Goal: Task Accomplishment & Management: Manage account settings

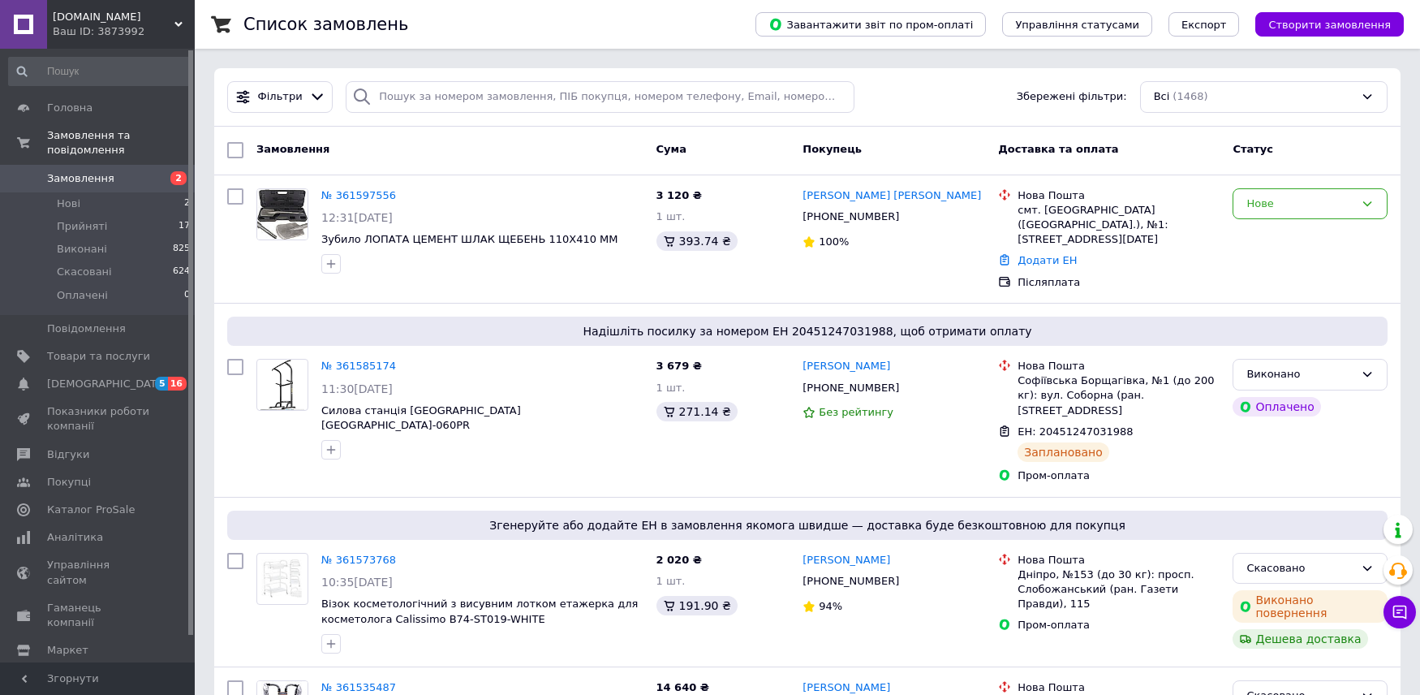
click at [58, 171] on span "Замовлення" at bounding box center [80, 178] width 67 height 15
click at [237, 601] on div at bounding box center [235, 603] width 29 height 114
drag, startPoint x: 468, startPoint y: 299, endPoint x: 590, endPoint y: 415, distance: 168.8
click at [470, 304] on div "Надішліть посилку за номером ЕН 20451247031988, щоб отримати оплату № 361585174…" at bounding box center [807, 400] width 1187 height 193
click at [71, 196] on span "Нові" at bounding box center [69, 203] width 24 height 15
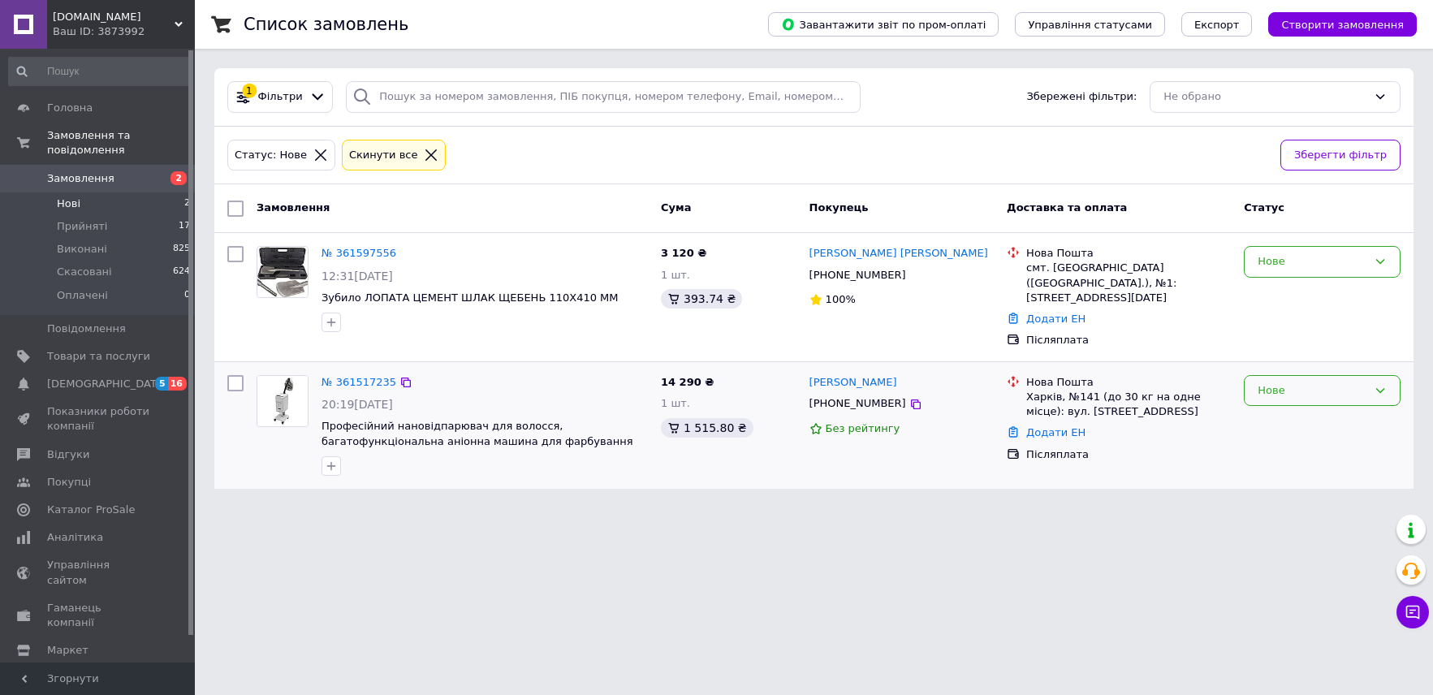
click at [1309, 382] on div "Нове" at bounding box center [1312, 390] width 110 height 17
click at [640, 508] on html "[DOMAIN_NAME] Ваш ID: 3873992 Сайт [DOMAIN_NAME] Кабінет покупця Перевірити ста…" at bounding box center [716, 254] width 1433 height 508
click at [1328, 384] on div "Нове" at bounding box center [1312, 390] width 110 height 17
click at [1308, 412] on li "Прийнято" at bounding box center [1321, 424] width 155 height 30
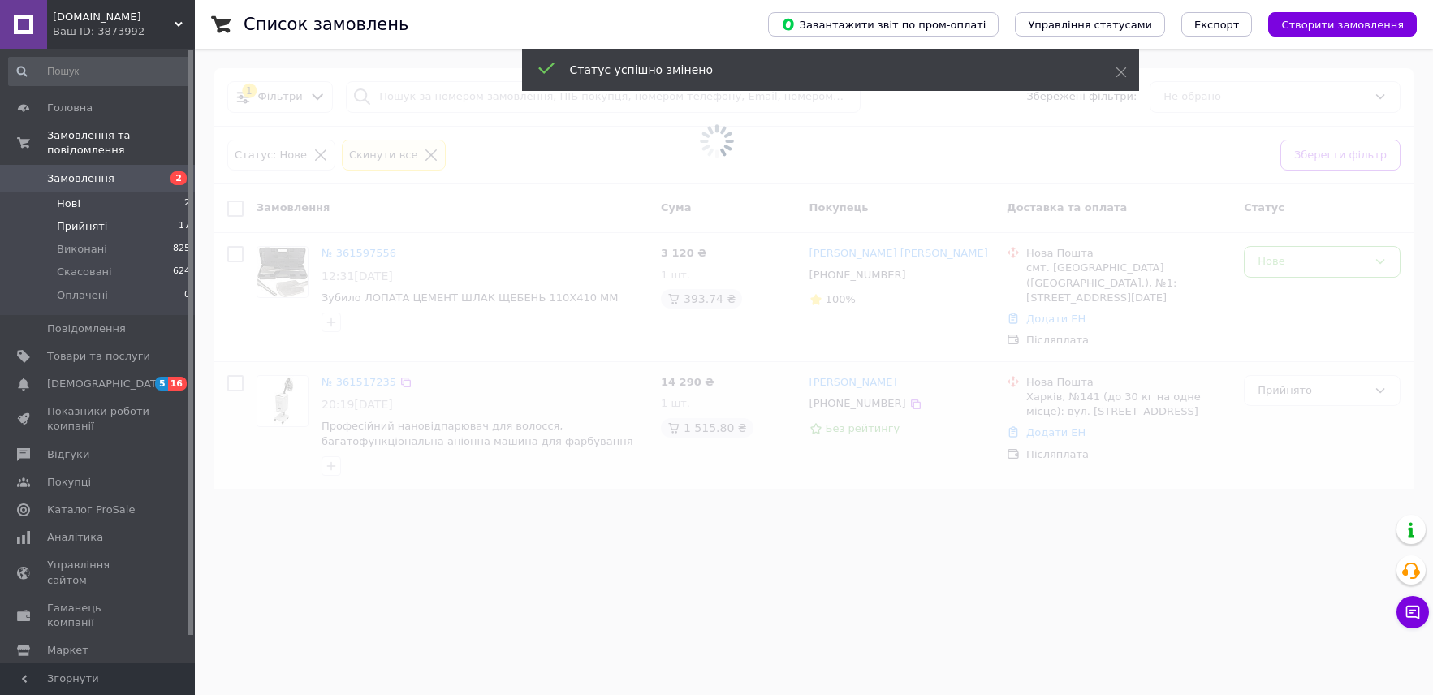
click at [67, 219] on span "Прийняті" at bounding box center [82, 226] width 50 height 15
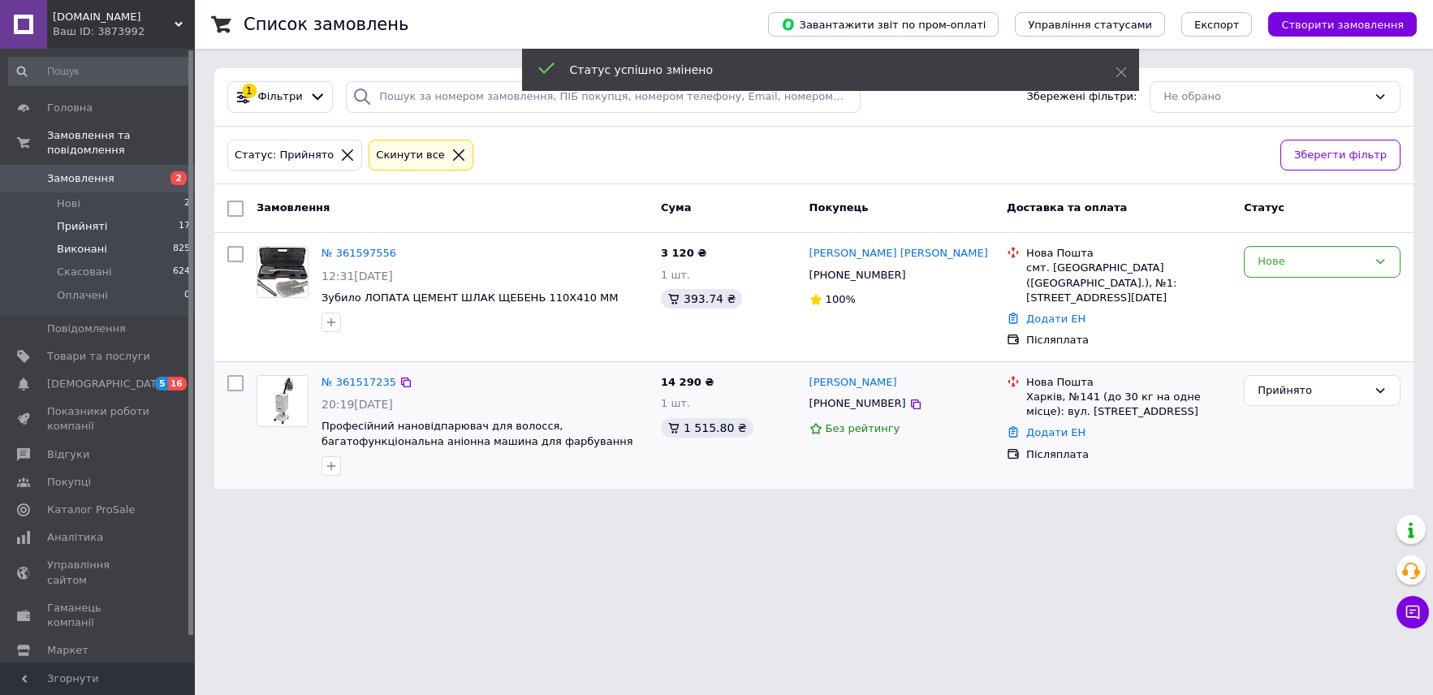
click at [101, 238] on li "Виконані 825" at bounding box center [100, 249] width 200 height 23
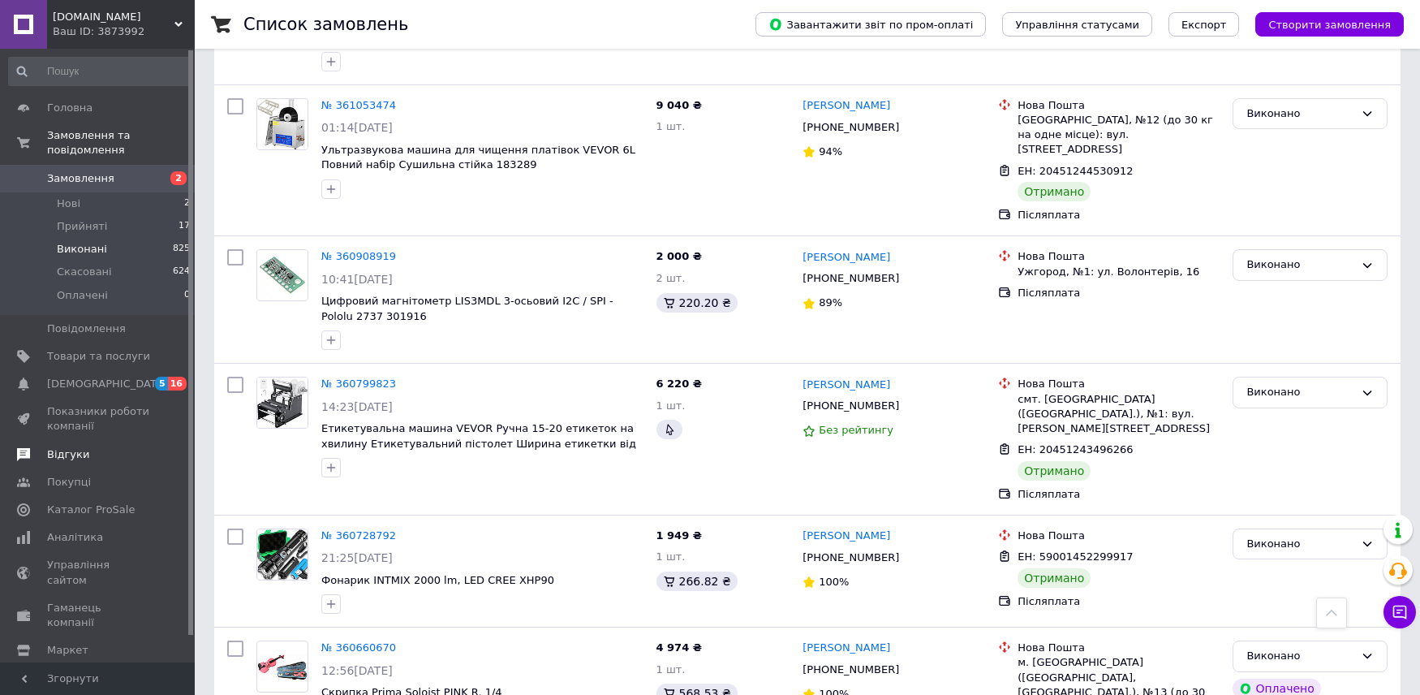
scroll to position [649, 0]
click at [75, 447] on span "Відгуки" at bounding box center [68, 454] width 42 height 15
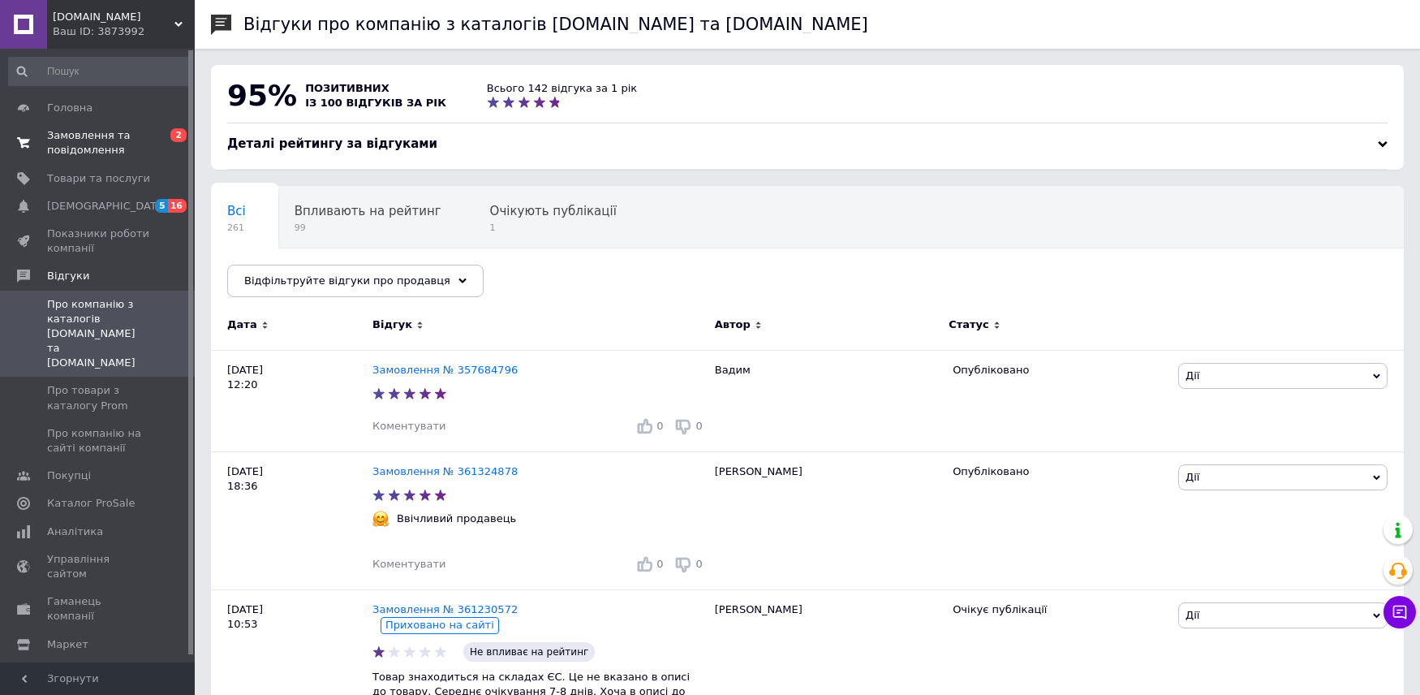
click at [93, 142] on span "Замовлення та повідомлення" at bounding box center [98, 142] width 103 height 29
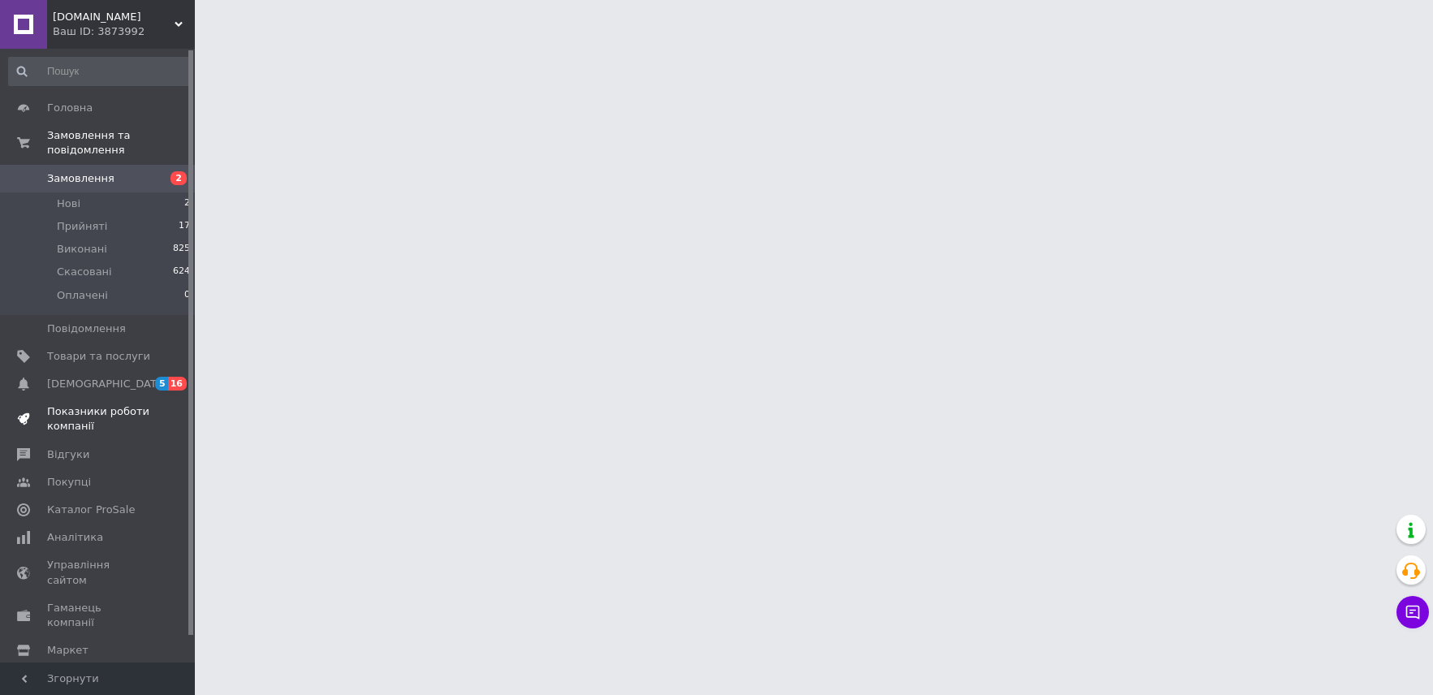
click at [73, 404] on span "Показники роботи компанії" at bounding box center [98, 418] width 103 height 29
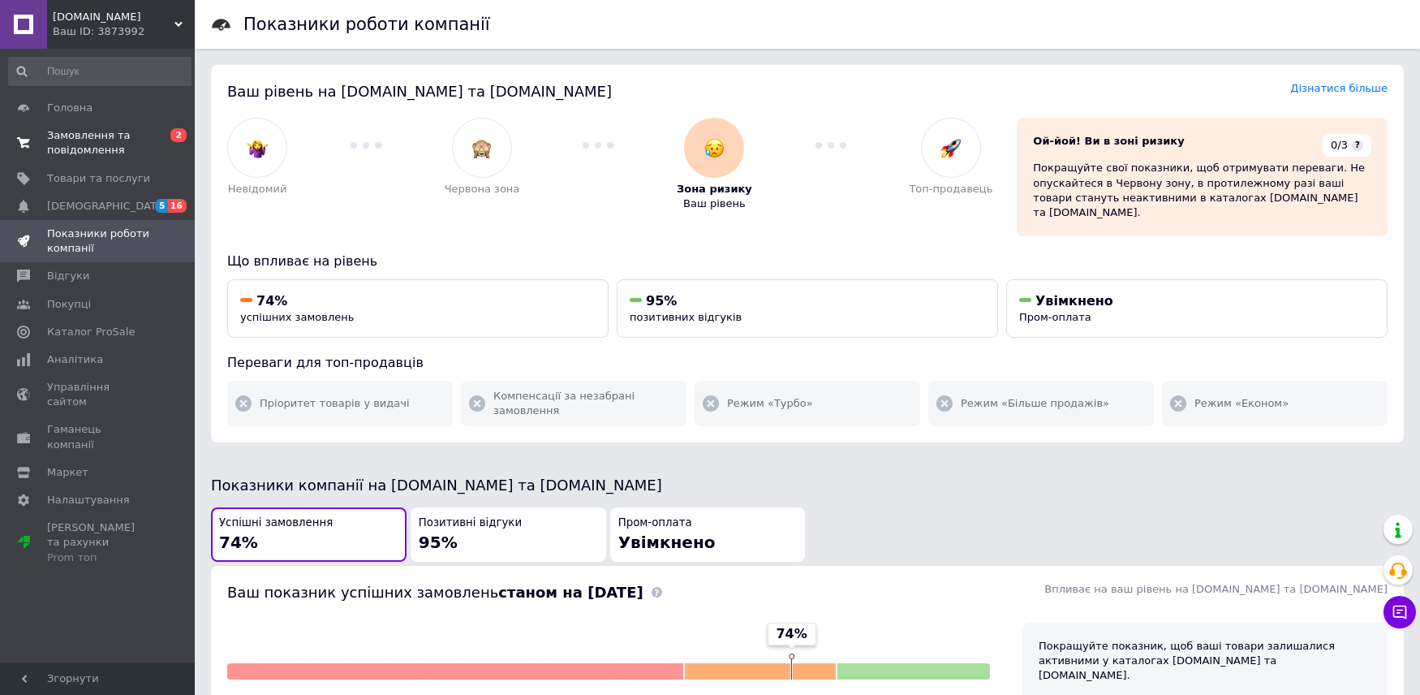
drag, startPoint x: 51, startPoint y: 146, endPoint x: 44, endPoint y: 136, distance: 12.2
click at [53, 144] on span "Замовлення та повідомлення" at bounding box center [98, 142] width 103 height 29
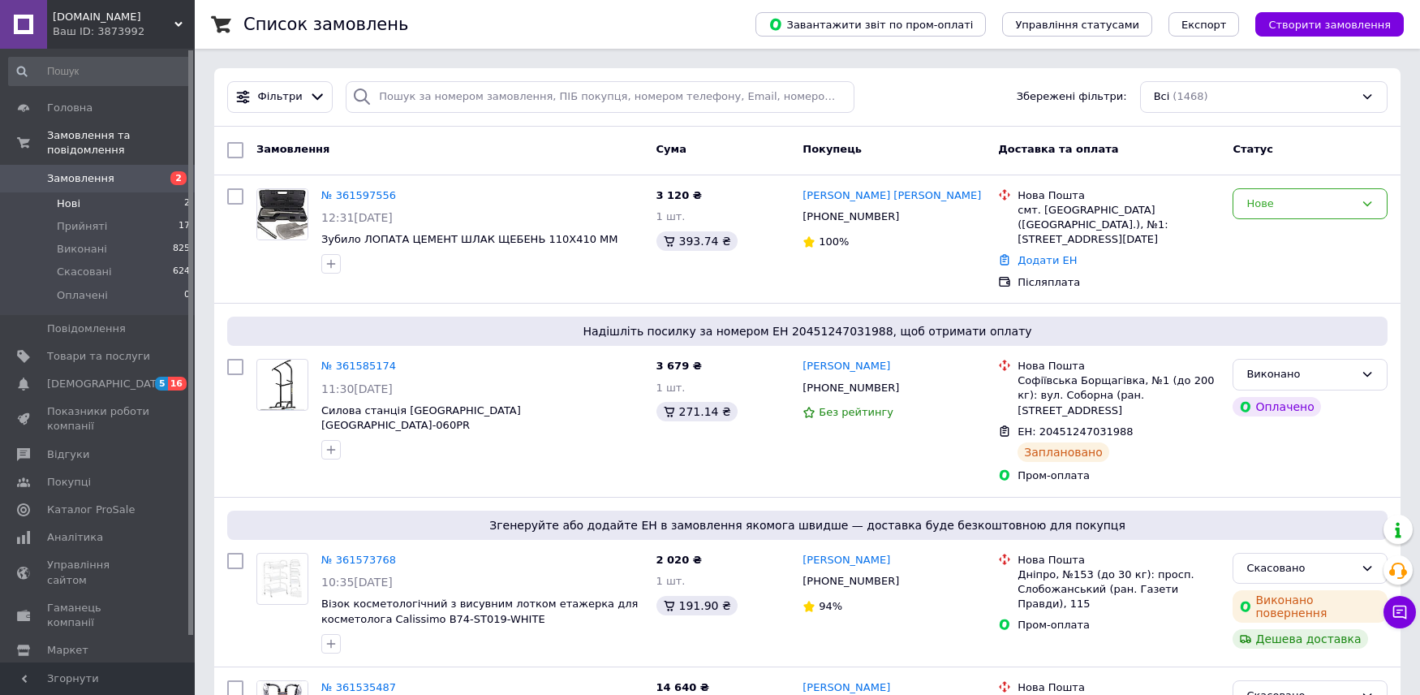
click at [84, 194] on li "Нові 2" at bounding box center [100, 203] width 200 height 23
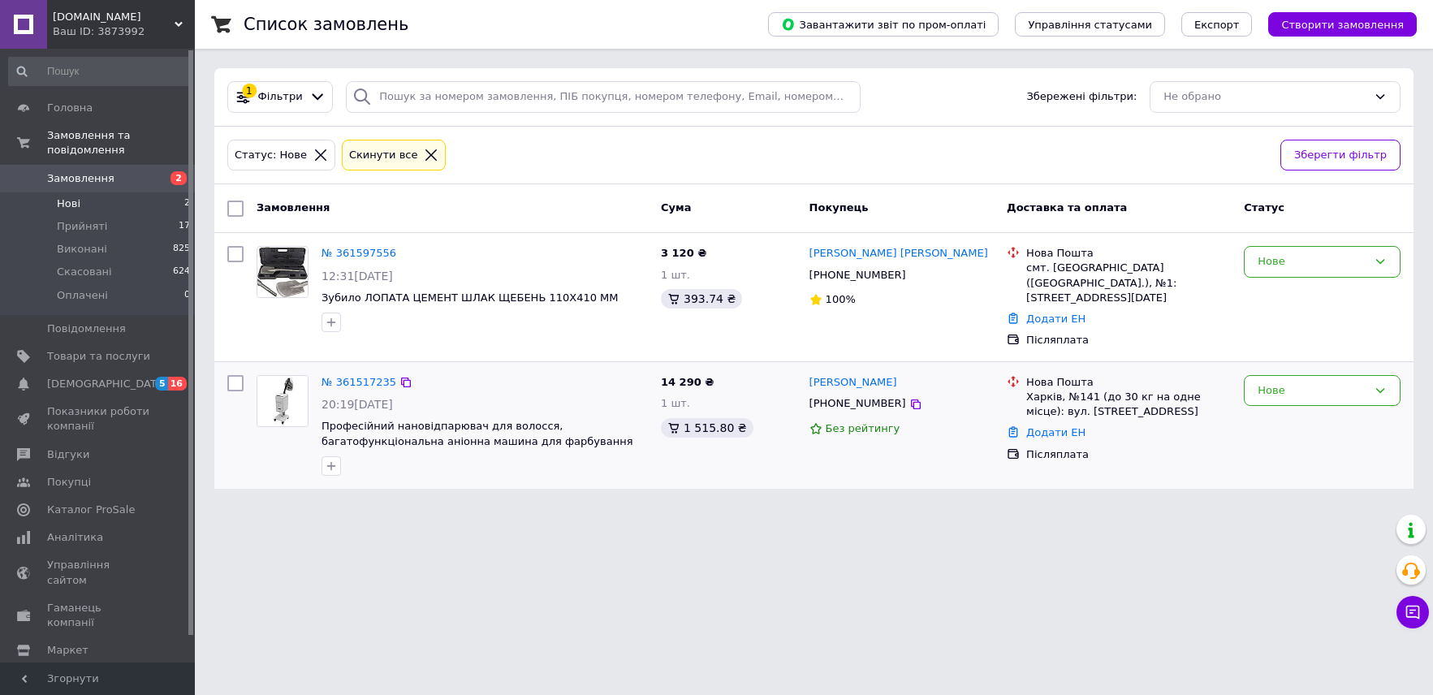
drag, startPoint x: 403, startPoint y: 580, endPoint x: 217, endPoint y: 473, distance: 215.2
click at [398, 508] on html "[DOMAIN_NAME] Ваш ID: 3873992 Сайт [DOMAIN_NAME] Кабінет покупця Перевірити ста…" at bounding box center [716, 254] width 1433 height 508
click at [56, 192] on li "Нові 2" at bounding box center [100, 203] width 200 height 23
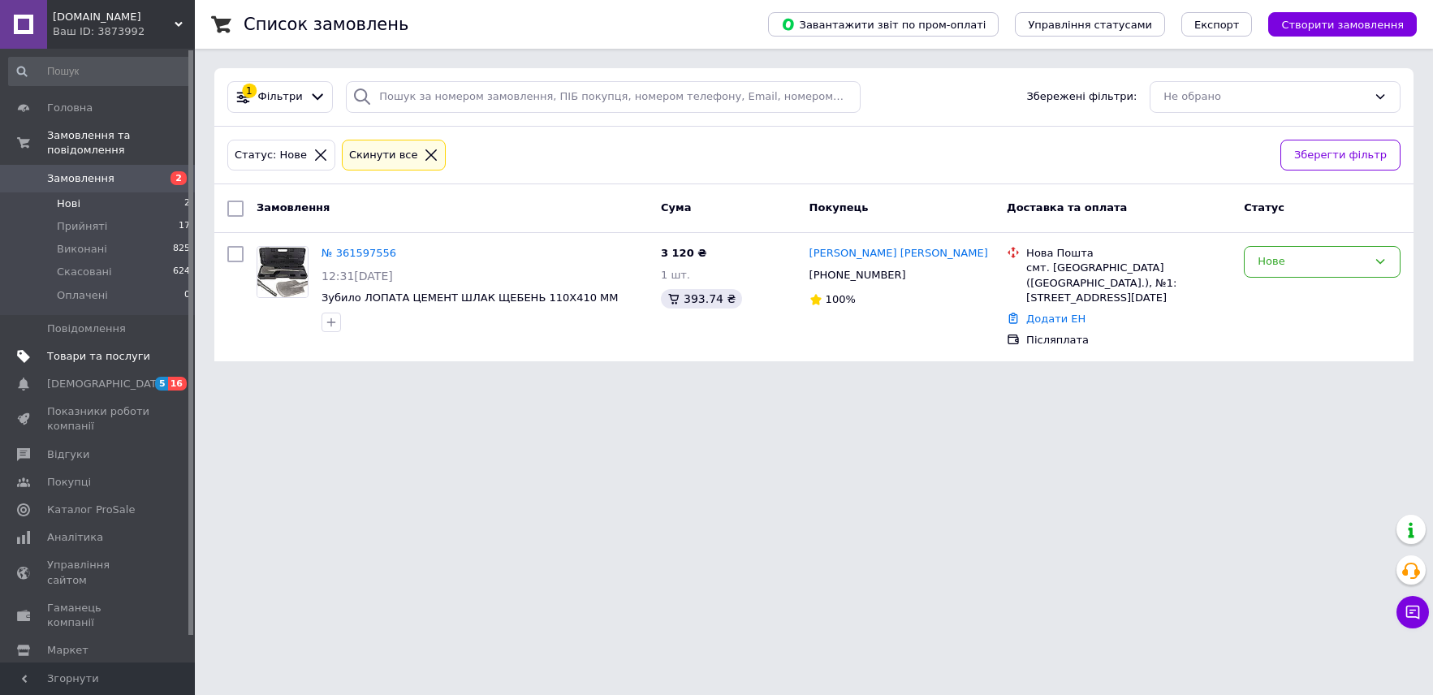
click at [71, 349] on span "Товари та послуги" at bounding box center [98, 356] width 103 height 15
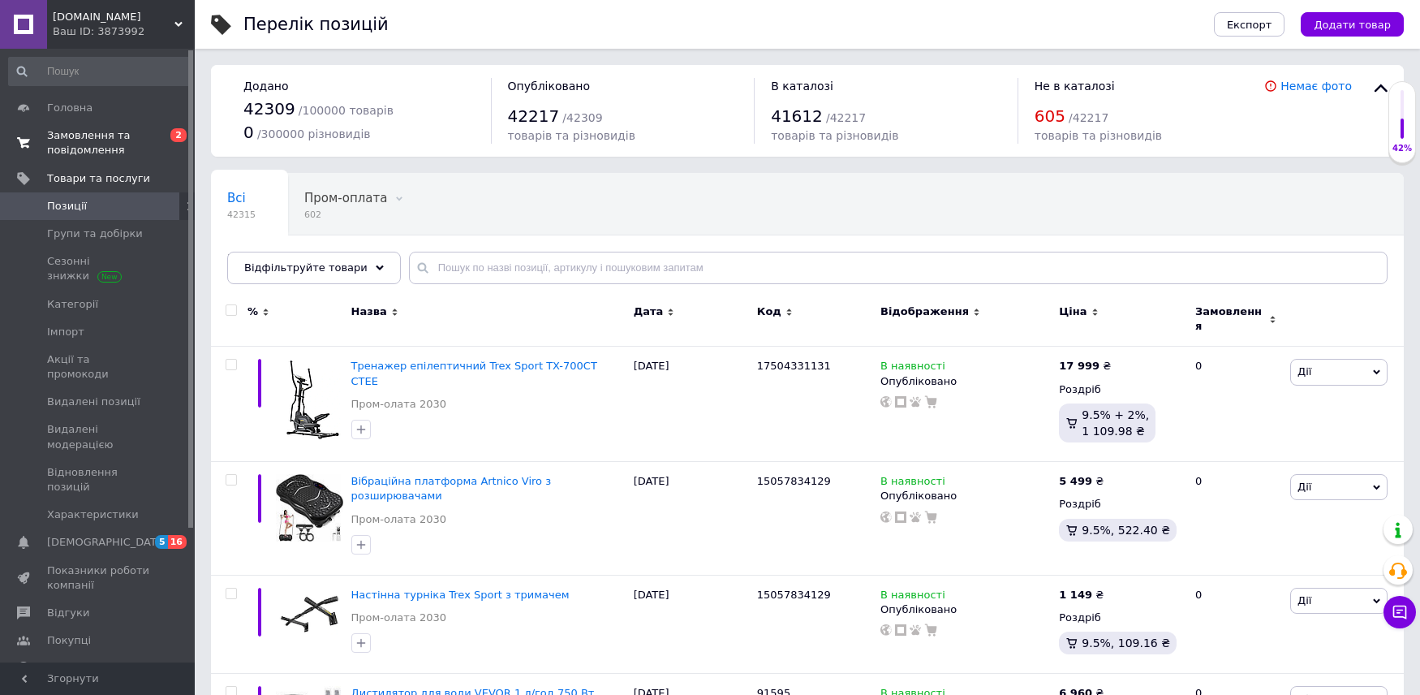
click at [43, 147] on span at bounding box center [23, 142] width 47 height 29
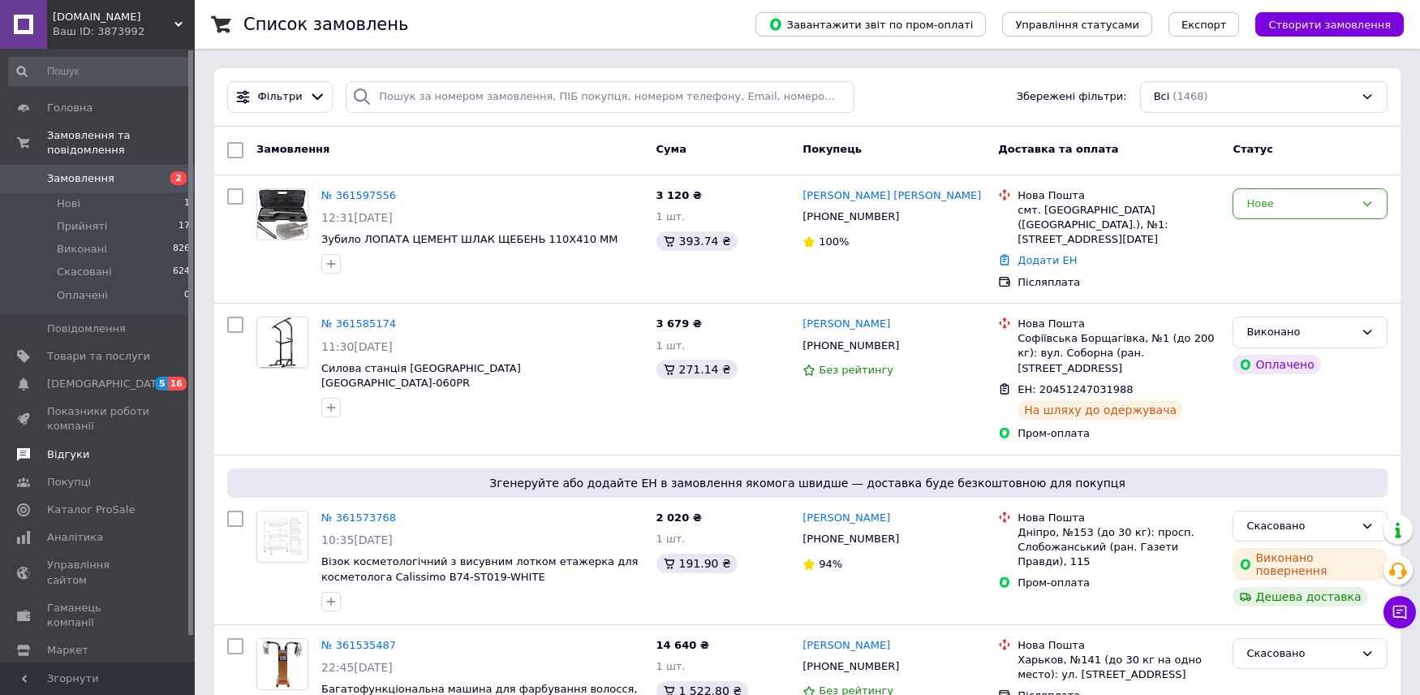
click at [102, 447] on span "Відгуки" at bounding box center [98, 454] width 103 height 15
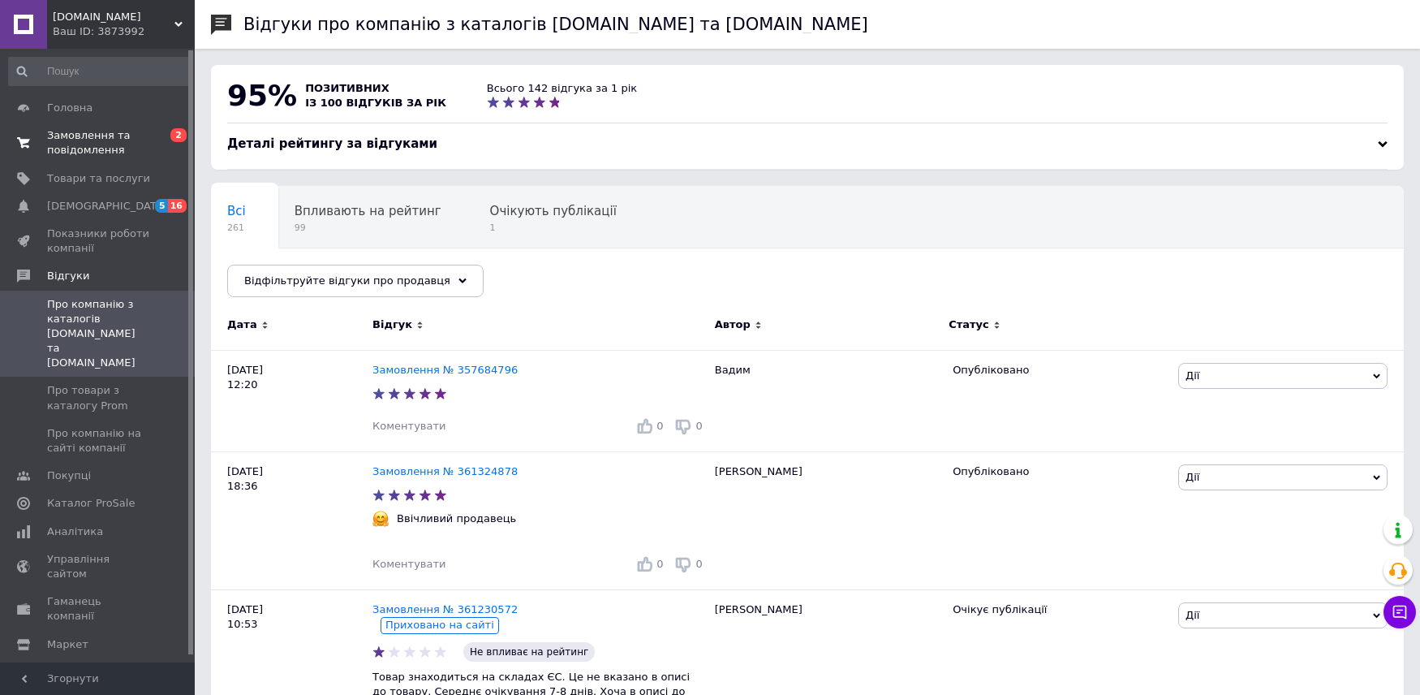
click at [97, 136] on span "Замовлення та повідомлення" at bounding box center [98, 142] width 103 height 29
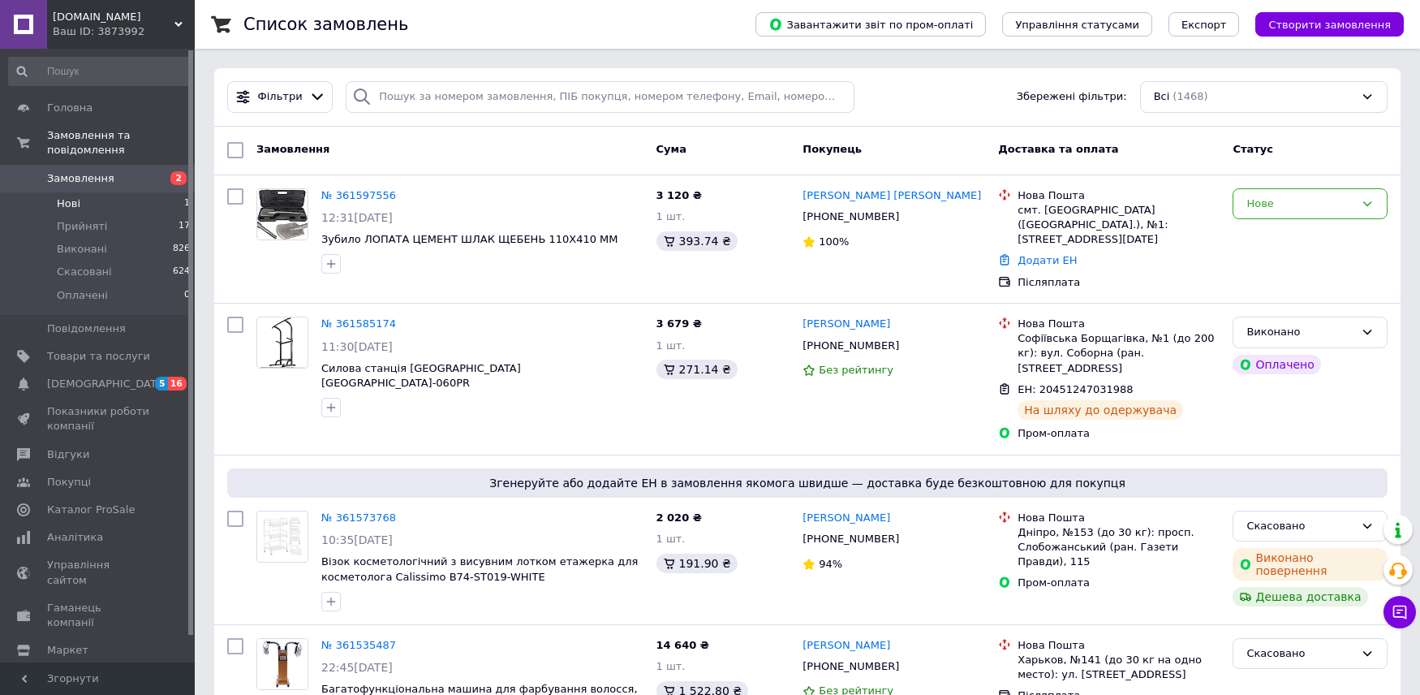
click at [82, 192] on li "Нові 1" at bounding box center [100, 203] width 200 height 23
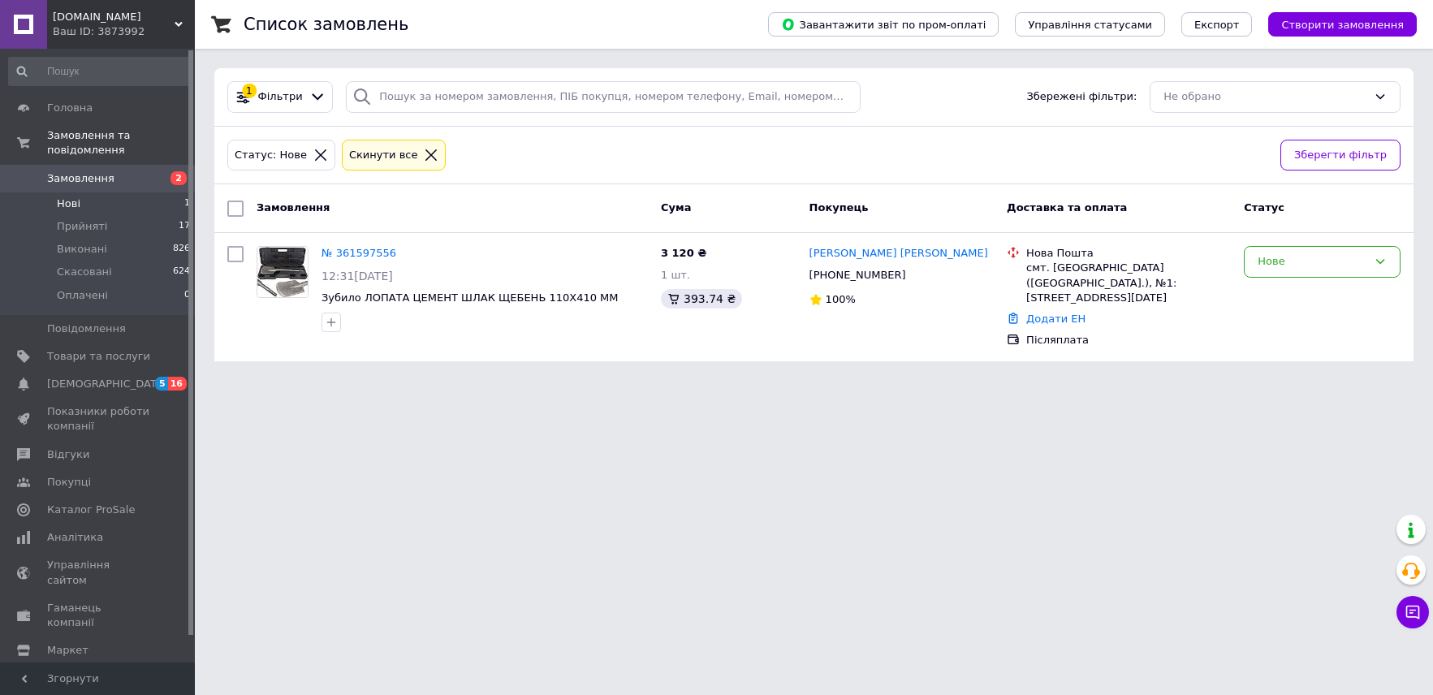
click at [70, 196] on span "Нові" at bounding box center [69, 203] width 24 height 15
drag, startPoint x: 517, startPoint y: 642, endPoint x: 656, endPoint y: 692, distance: 147.4
click at [524, 381] on html "zuma24.net.ua Ваш ID: 3873992 Сайт zuma24.net.ua Кабінет покупця Перевірити ста…" at bounding box center [716, 190] width 1433 height 381
drag, startPoint x: 91, startPoint y: 196, endPoint x: 600, endPoint y: 494, distance: 589.3
click at [106, 204] on ul "Нові 1 Прийняті 17 Виконані 826 Скасовані 624 Оплачені 0" at bounding box center [100, 253] width 200 height 123
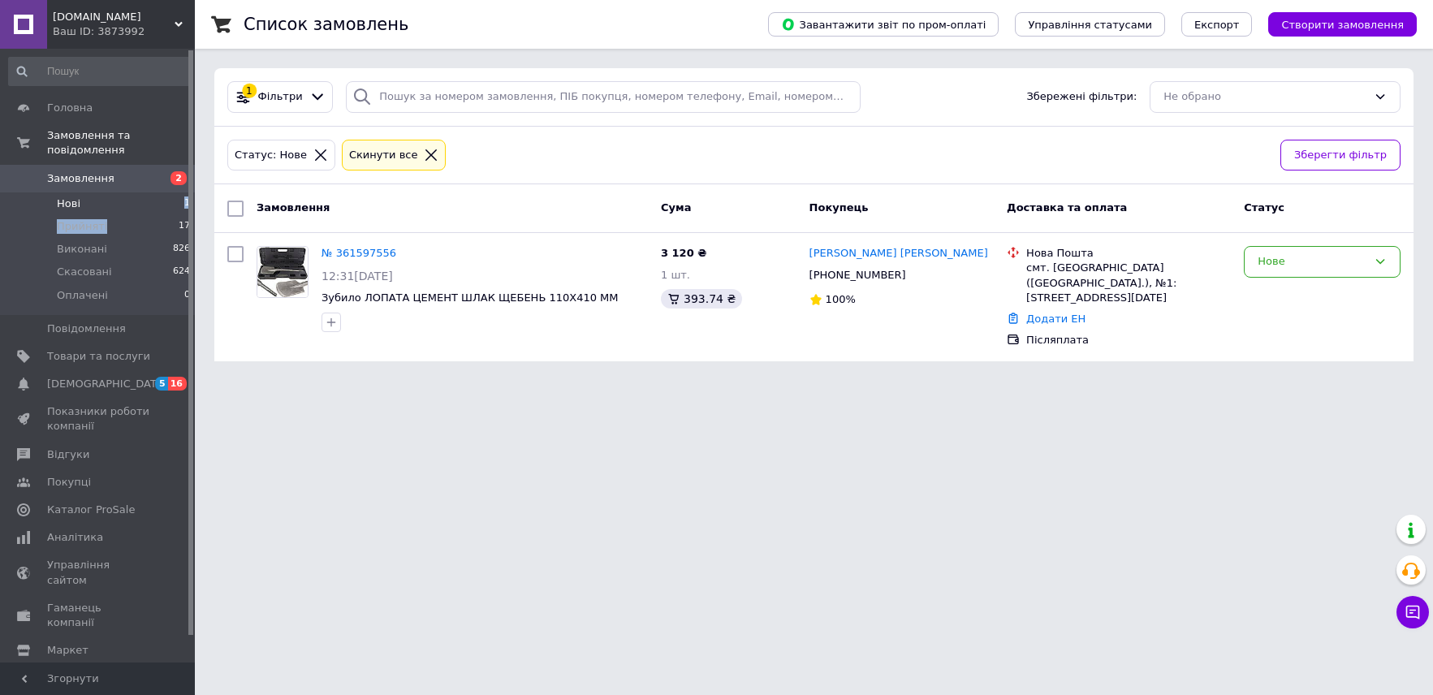
click at [161, 192] on li "Нові 1" at bounding box center [100, 203] width 200 height 23
click at [257, 381] on html "zuma24.net.ua Ваш ID: 3873992 Сайт zuma24.net.ua Кабінет покупця Перевірити ста…" at bounding box center [716, 190] width 1433 height 381
click at [104, 192] on li "Нові 1" at bounding box center [100, 203] width 200 height 23
click at [338, 252] on link "№ 361597556" at bounding box center [358, 253] width 75 height 12
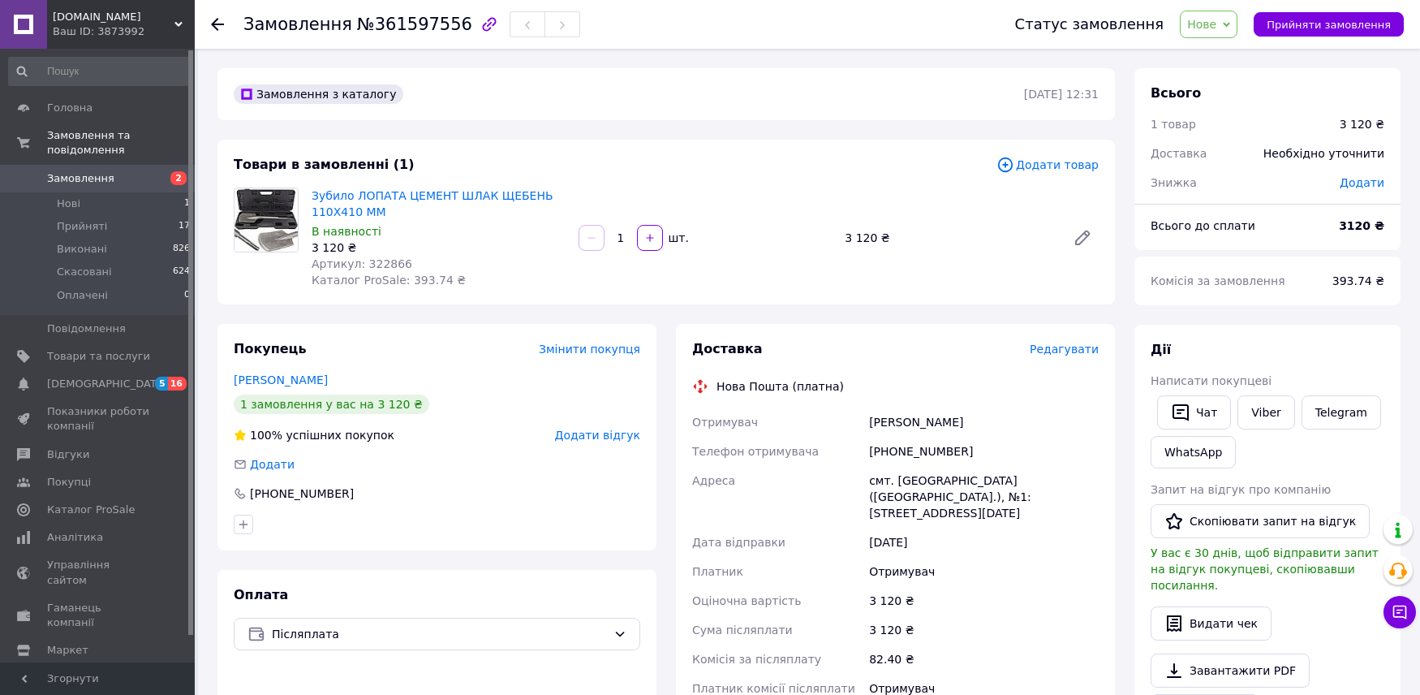
click at [1213, 25] on span "Нове" at bounding box center [1201, 24] width 29 height 13
click at [1203, 110] on li "Скасовано" at bounding box center [1218, 105] width 75 height 24
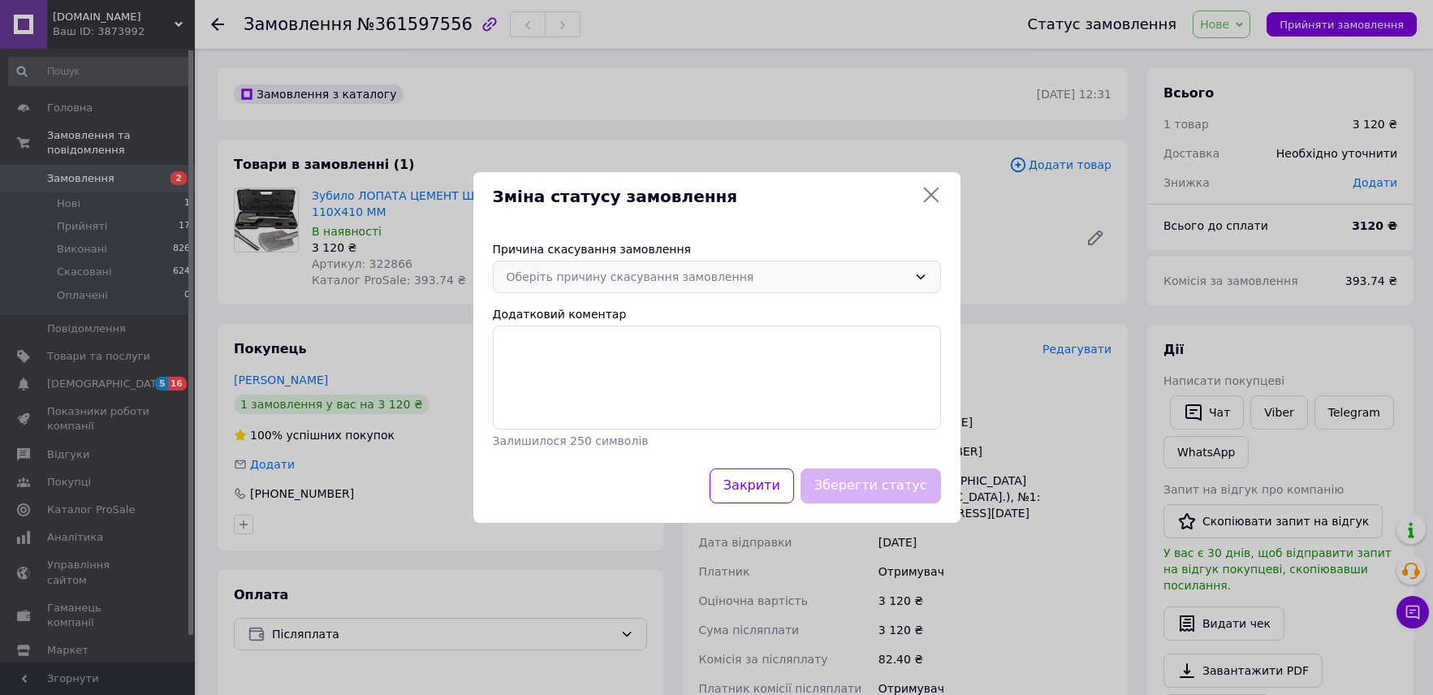
click at [787, 283] on div "Оберіть причину скасування замовлення" at bounding box center [706, 277] width 401 height 18
click at [656, 330] on li "На прохання покупця" at bounding box center [717, 327] width 446 height 31
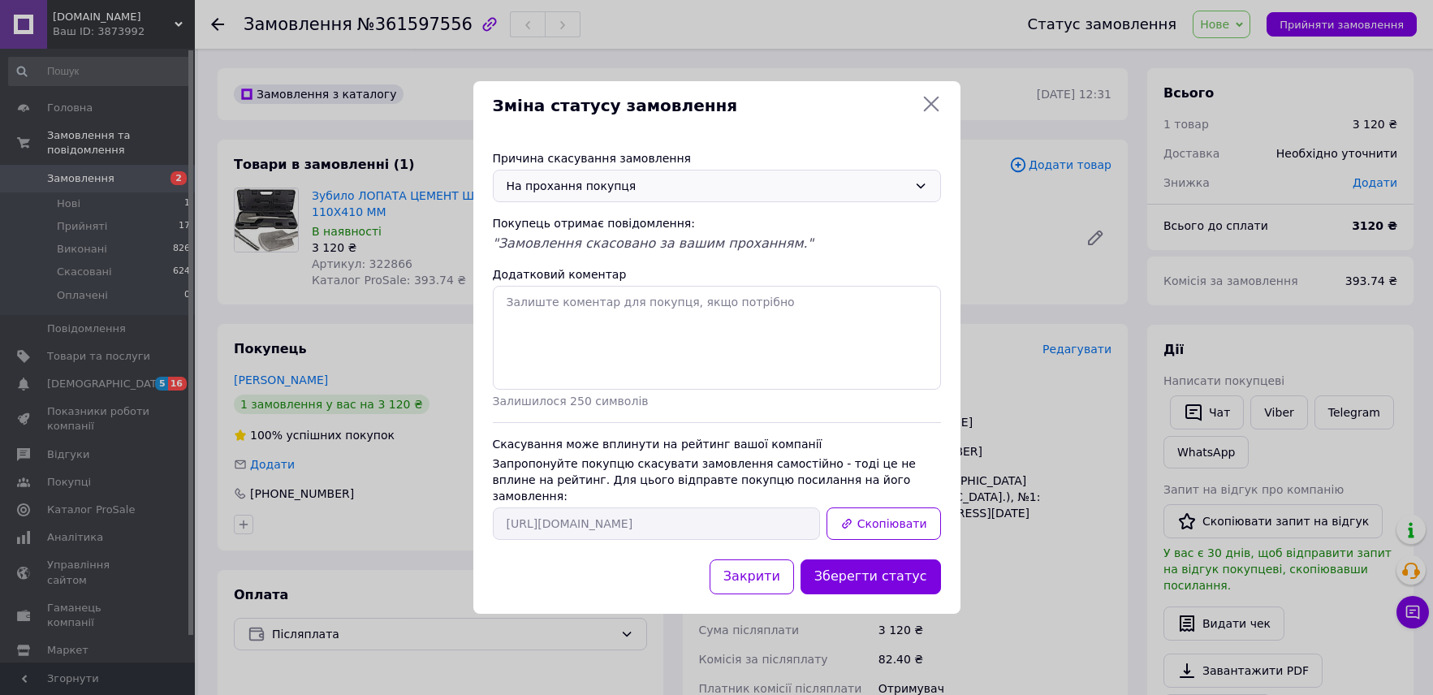
drag, startPoint x: 886, startPoint y: 520, endPoint x: 871, endPoint y: 550, distance: 32.7
click at [885, 519] on button "Скопіювати" at bounding box center [883, 523] width 114 height 32
drag, startPoint x: 209, startPoint y: 522, endPoint x: 201, endPoint y: 517, distance: 8.8
click at [208, 521] on div "Зміна статусу замовлення Причина скасування замовлення На прохання покупця Поку…" at bounding box center [716, 347] width 1433 height 695
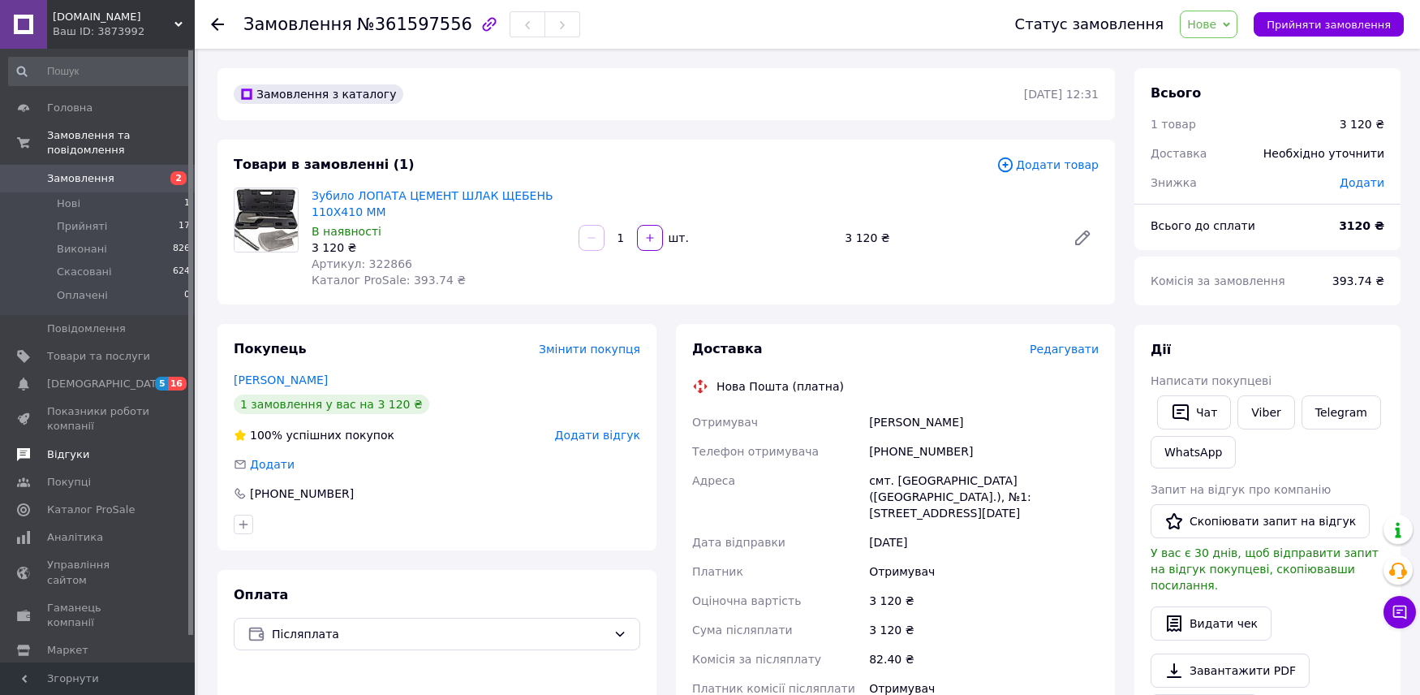
click at [56, 447] on span "Відгуки" at bounding box center [68, 454] width 42 height 15
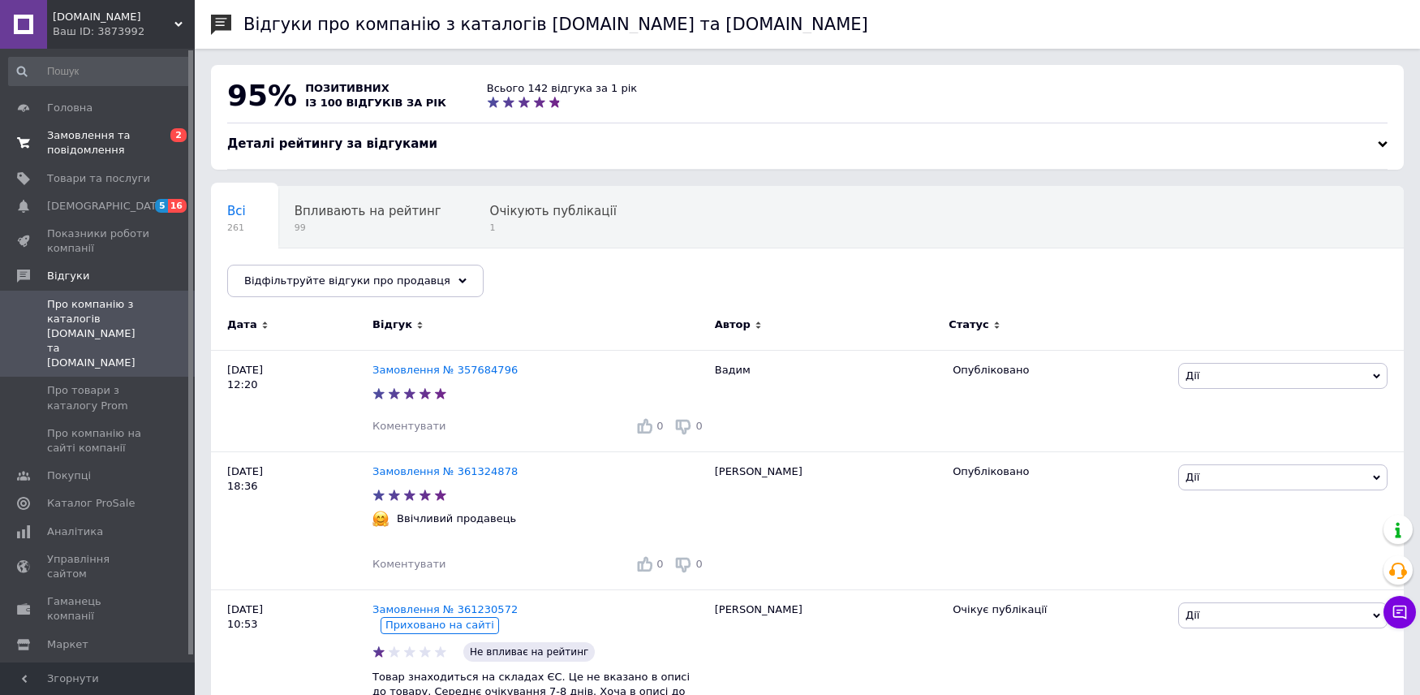
click at [97, 149] on span "Замовлення та повідомлення" at bounding box center [98, 142] width 103 height 29
